Goal: Information Seeking & Learning: Learn about a topic

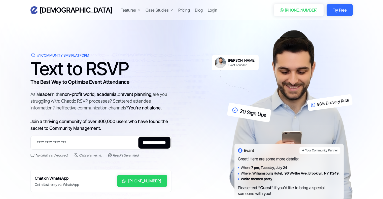
scroll to position [45, 0]
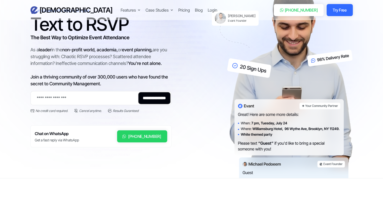
click at [5, 1] on div "Evant Features Text-to-RSVP & Event Check-In Targeted Messaging & Scheduled Sen…" at bounding box center [191, 10] width 383 height 20
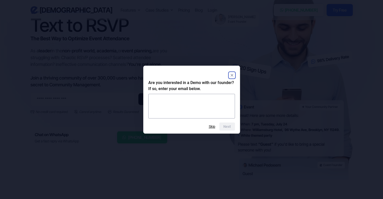
click at [11, 28] on html "Evant Features Text-to-RSVP & Event Check-In Targeted Messaging & Scheduled Sen…" at bounding box center [191, 55] width 383 height 199
click at [12, 24] on html "Evant Features Text-to-RSVP & Event Check-In Targeted Messaging & Scheduled Sen…" at bounding box center [191, 59] width 383 height 199
click at [10, 6] on html "Evant Features Text-to-RSVP & Event Check-In Targeted Messaging & Scheduled Sen…" at bounding box center [191, 52] width 383 height 199
click at [229, 74] on rect "Close" at bounding box center [232, 75] width 6 height 6
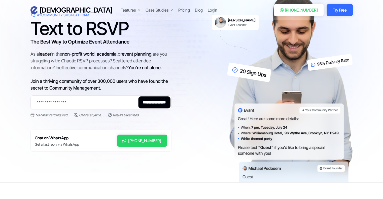
scroll to position [0, 0]
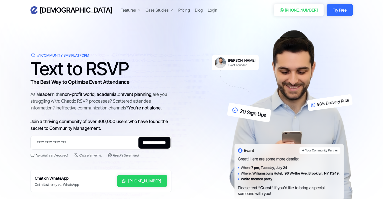
click at [121, 8] on div "Features" at bounding box center [131, 10] width 20 height 6
click at [138, 9] on div at bounding box center [139, 10] width 3 height 3
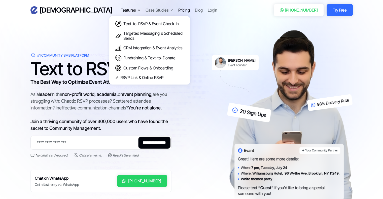
click at [178, 7] on div "Pricing" at bounding box center [184, 10] width 12 height 6
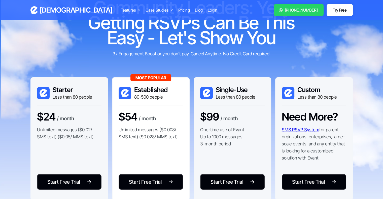
scroll to position [32, 0]
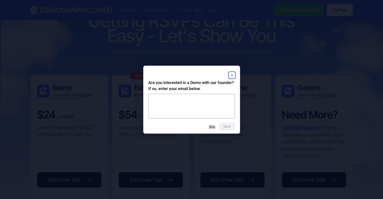
click at [234, 74] on rect "Close" at bounding box center [232, 75] width 6 height 6
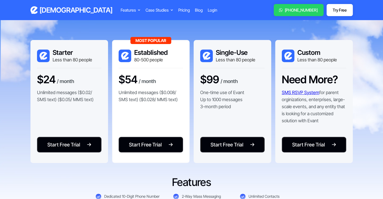
scroll to position [66, 0]
